Goal: Transaction & Acquisition: Purchase product/service

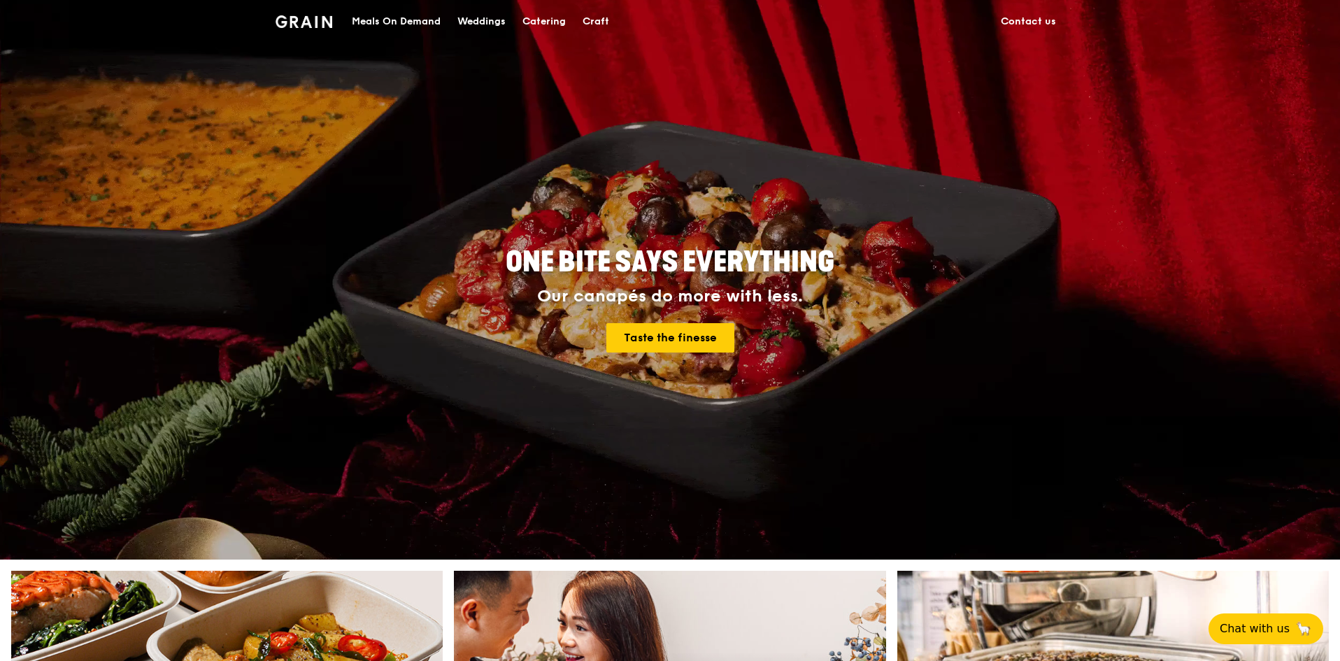
drag, startPoint x: 388, startPoint y: 22, endPoint x: 440, endPoint y: 28, distance: 52.0
click at [389, 22] on div "Meals On Demand" at bounding box center [396, 22] width 89 height 42
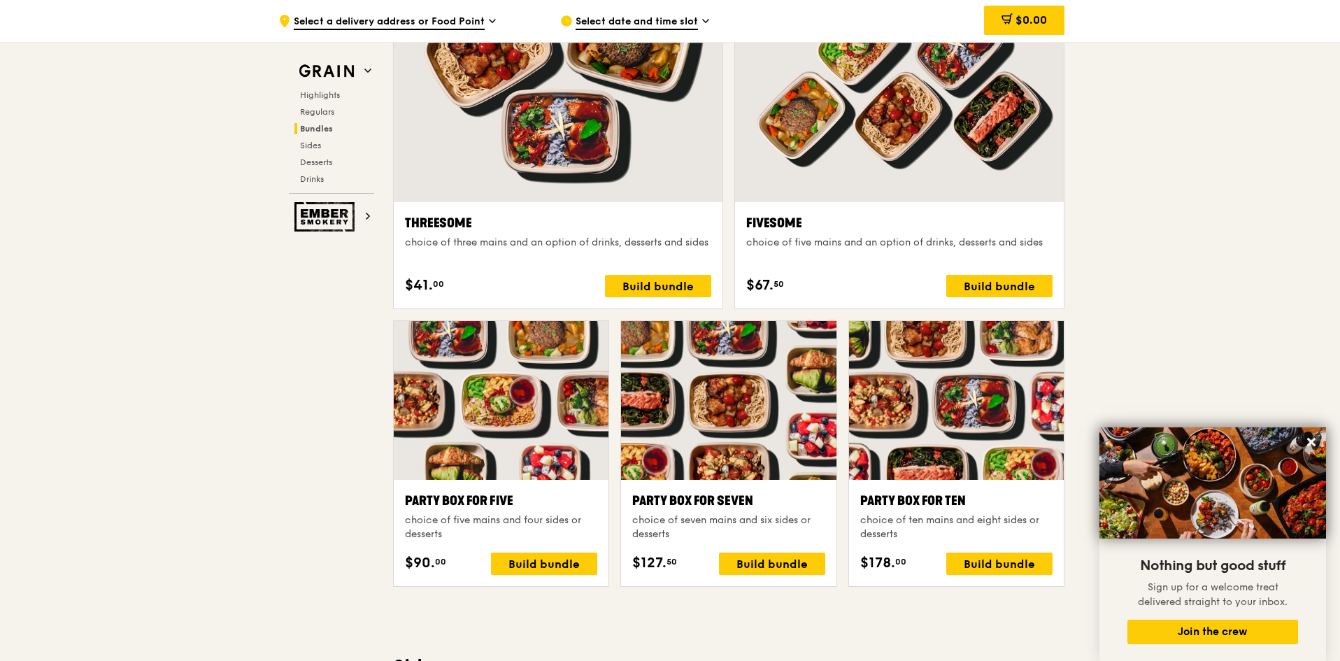
scroll to position [2587, 0]
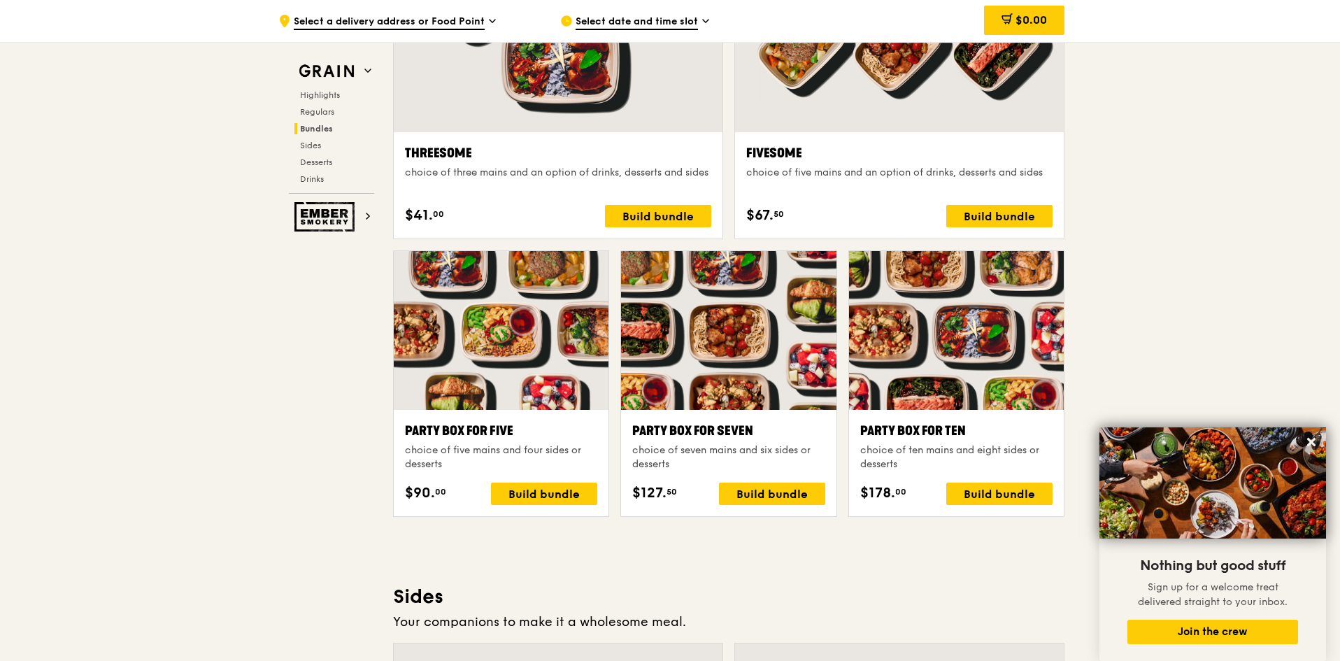
click at [931, 400] on div at bounding box center [956, 330] width 215 height 159
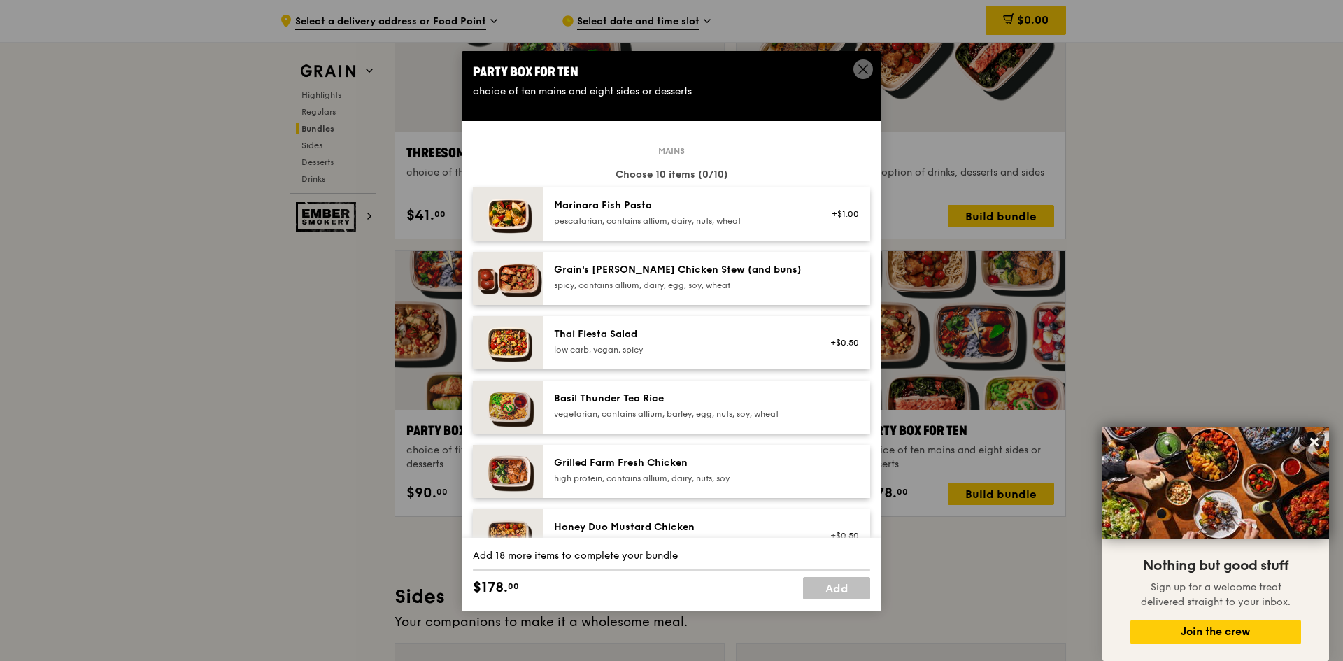
click at [859, 69] on icon at bounding box center [863, 69] width 13 height 13
